Goal: Information Seeking & Learning: Check status

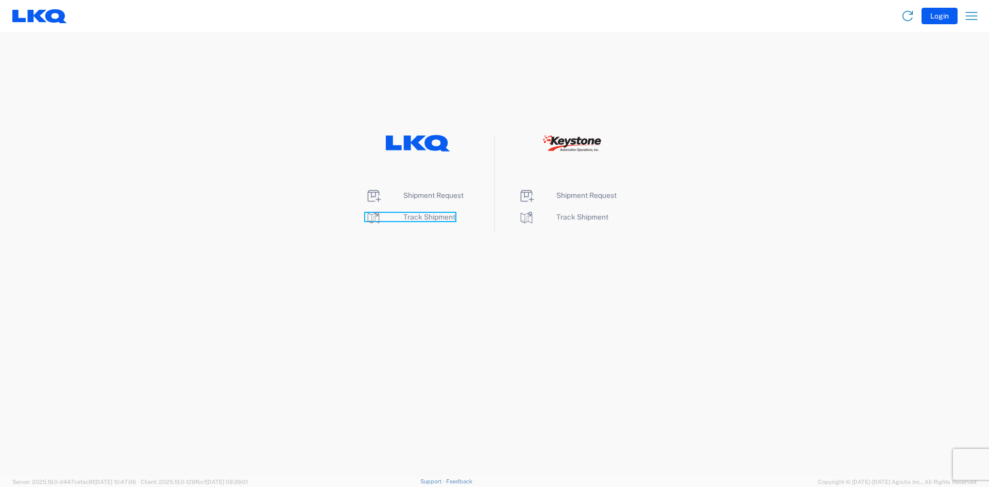
click at [432, 219] on span "Track Shipment" at bounding box center [429, 217] width 52 height 8
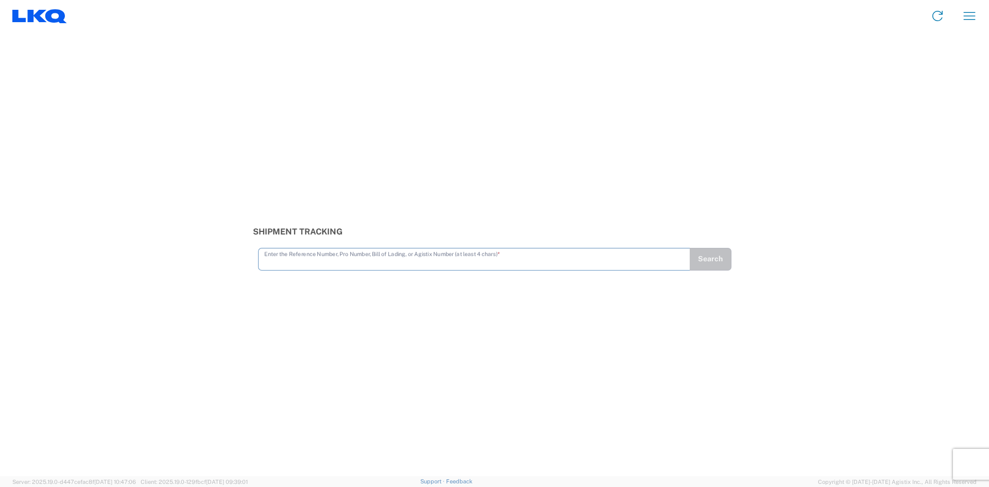
click at [279, 262] on input "text" at bounding box center [474, 258] width 420 height 18
type input "528948170"
click at [715, 258] on button "Search" at bounding box center [710, 259] width 42 height 23
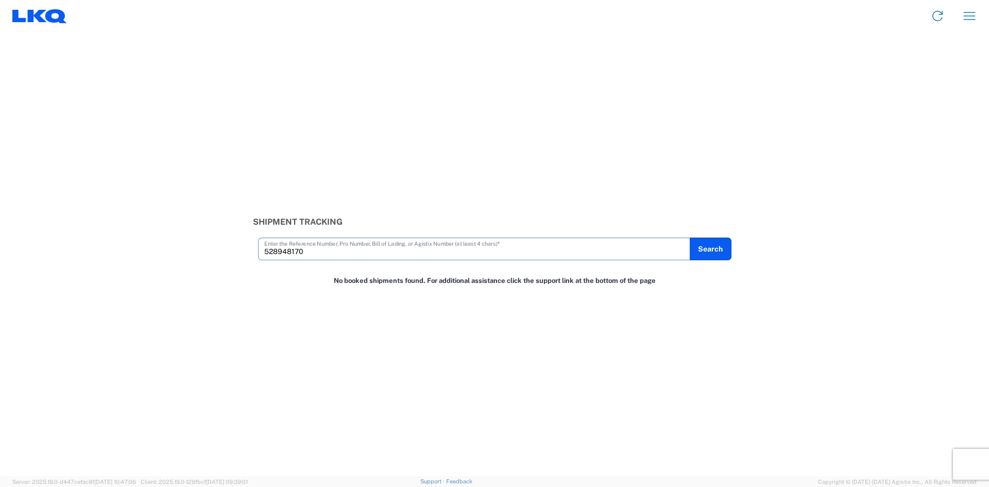
drag, startPoint x: 315, startPoint y: 252, endPoint x: 225, endPoint y: 255, distance: 90.2
click at [226, 259] on div "Shipment Tracking 528948170 Enter the Reference Number, Pro Number, Bill of Lad…" at bounding box center [494, 238] width 989 height 43
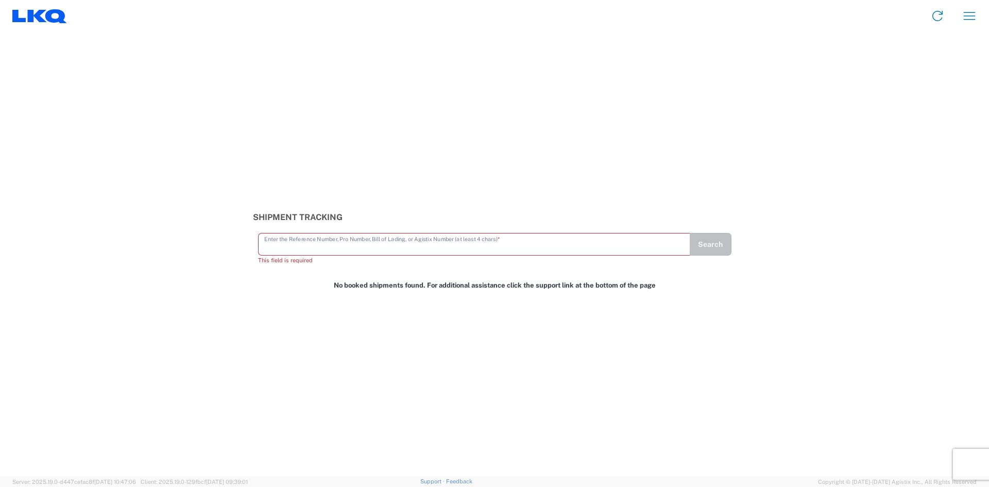
click at [274, 248] on input "text" at bounding box center [474, 243] width 420 height 18
paste input "56833789"
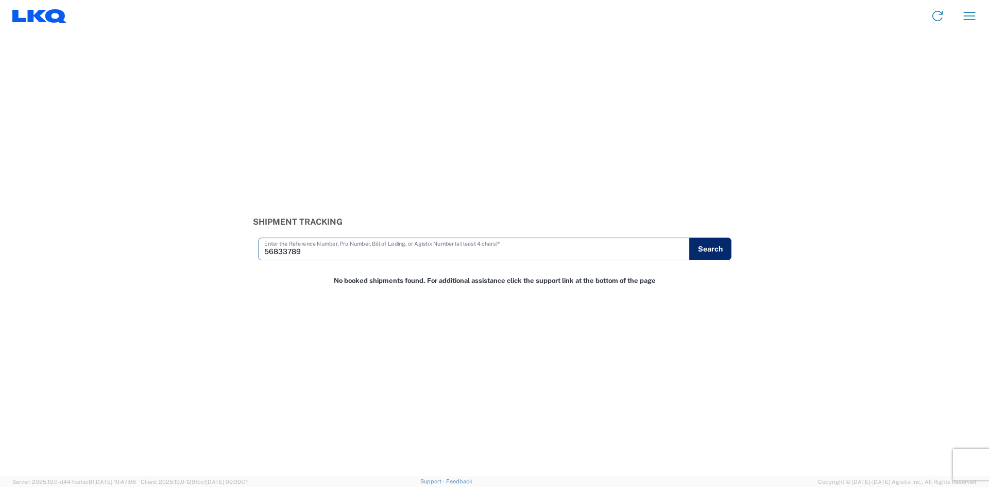
type input "56833789"
click at [719, 248] on button "Search" at bounding box center [710, 248] width 42 height 23
